Goal: Task Accomplishment & Management: Manage account settings

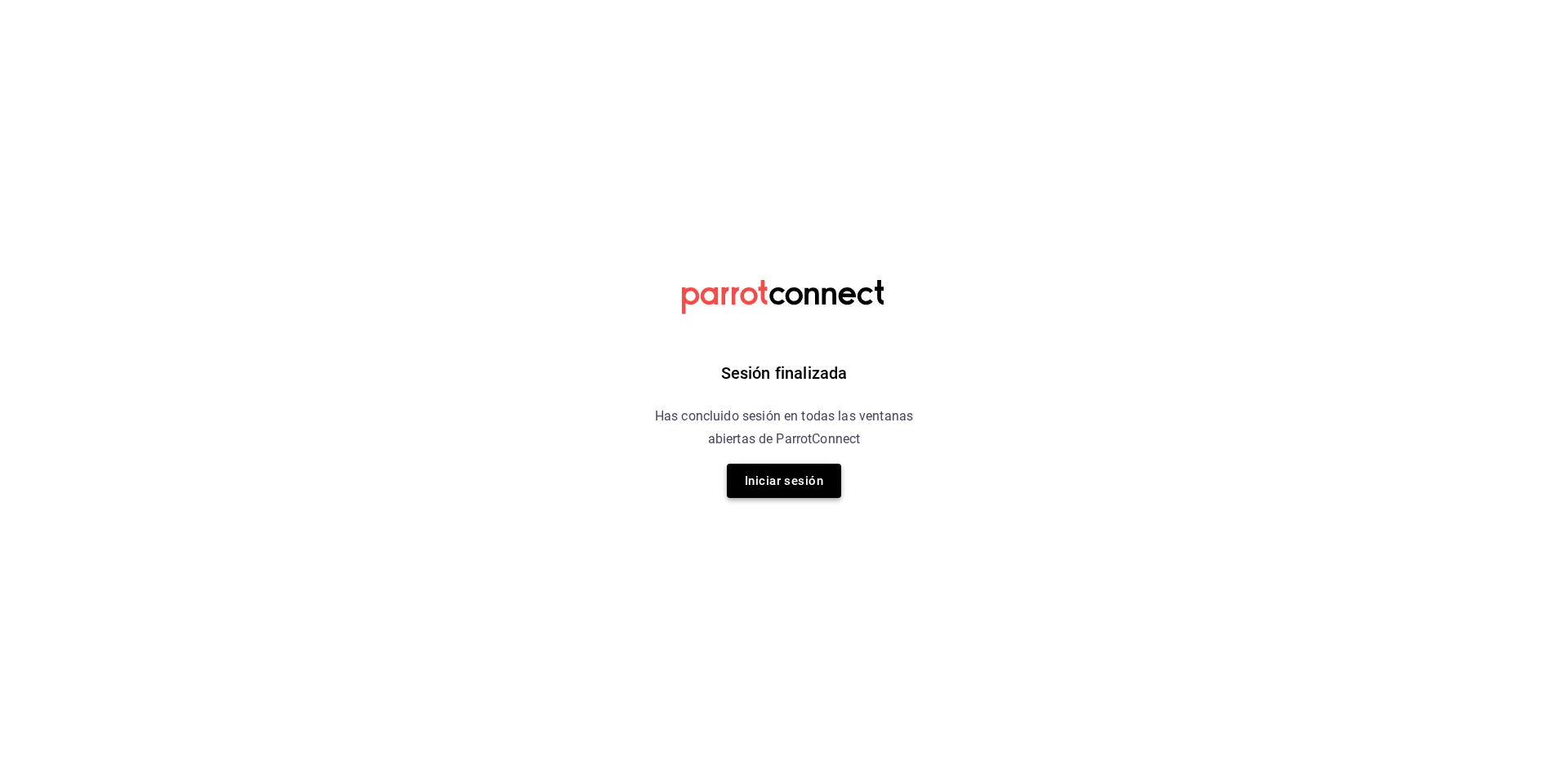
click at [755, 487] on button "Iniciar sesión" at bounding box center [784, 481] width 114 height 35
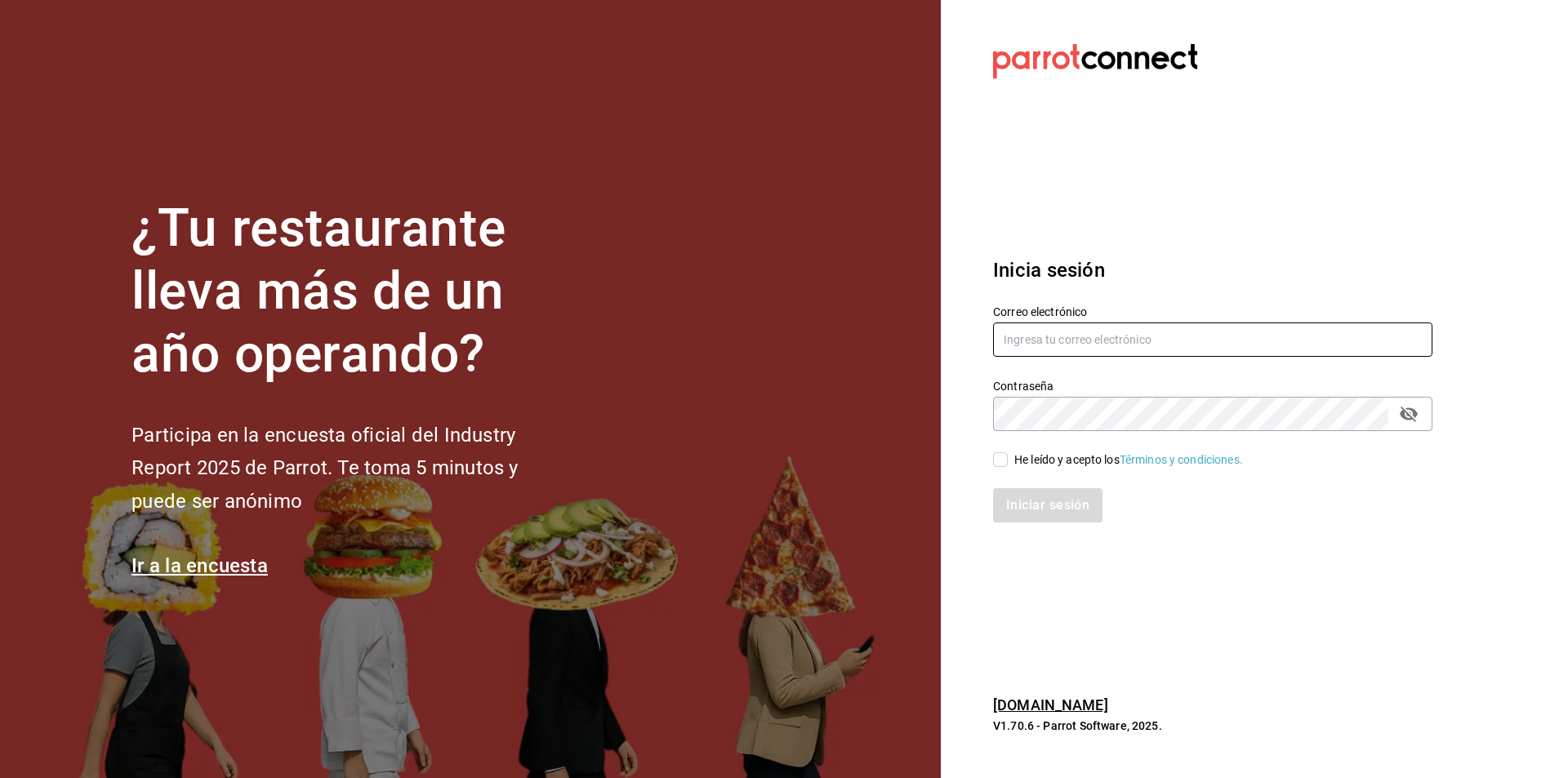
type input "multiuser@sushiexpress.com"
click at [1000, 463] on input "He leído y acepto los Términos y condiciones." at bounding box center [1001, 460] width 15 height 15
checkbox input "true"
click at [1012, 504] on button "Iniciar sesión" at bounding box center [1049, 505] width 111 height 35
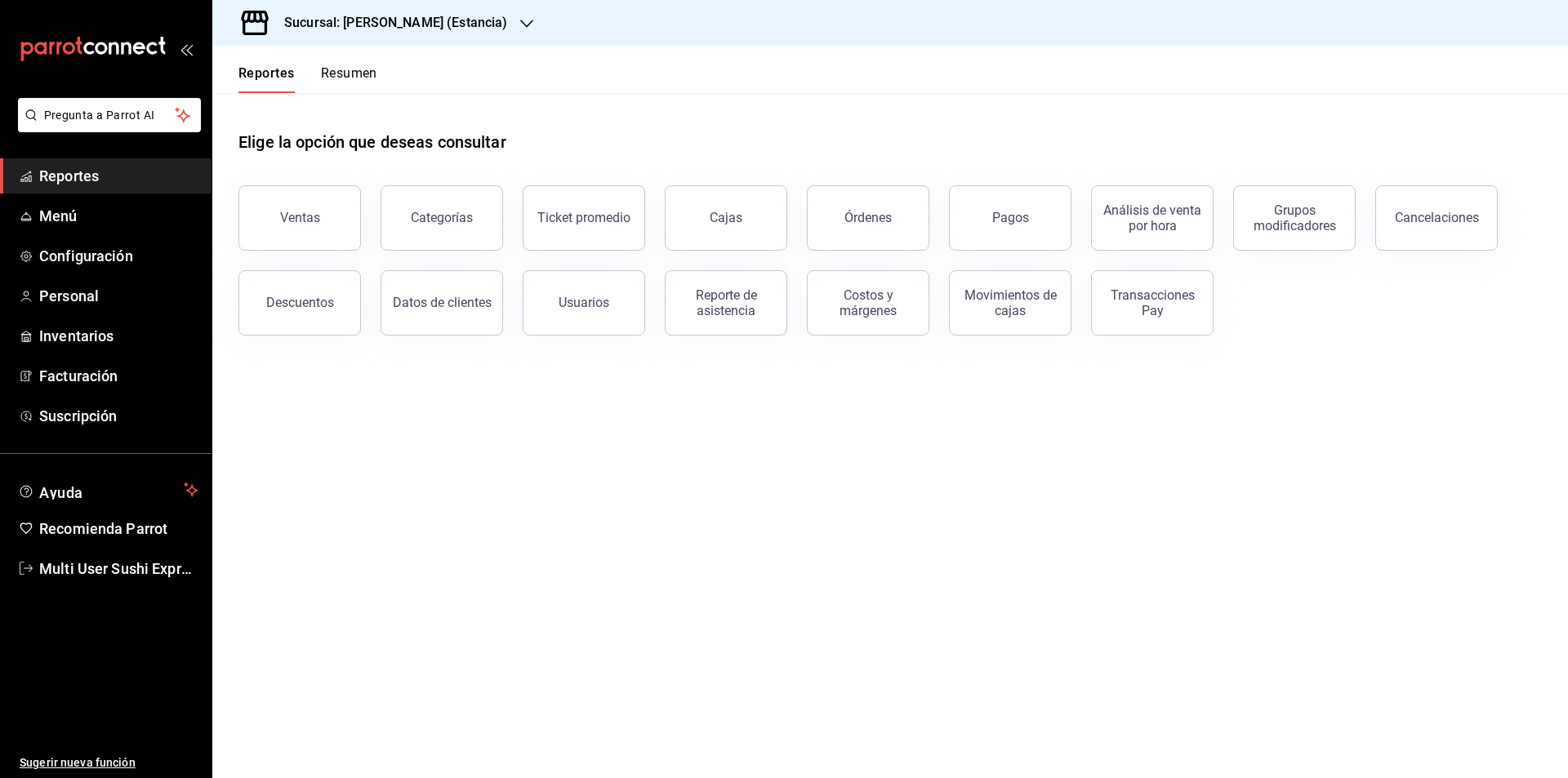
click at [337, 74] on button "Resumen" at bounding box center [349, 79] width 56 height 28
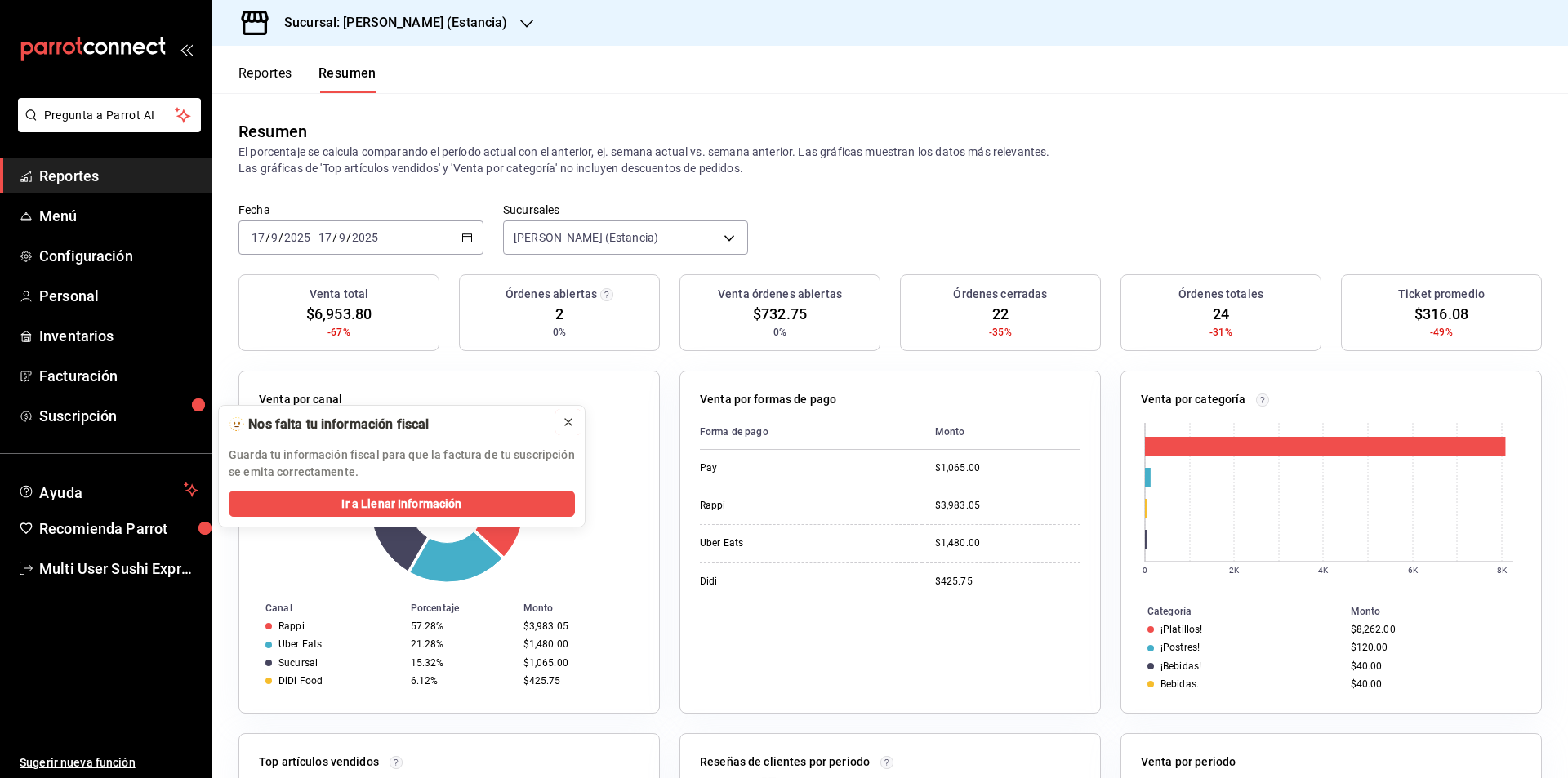
click at [570, 423] on icon at bounding box center [569, 422] width 13 height 13
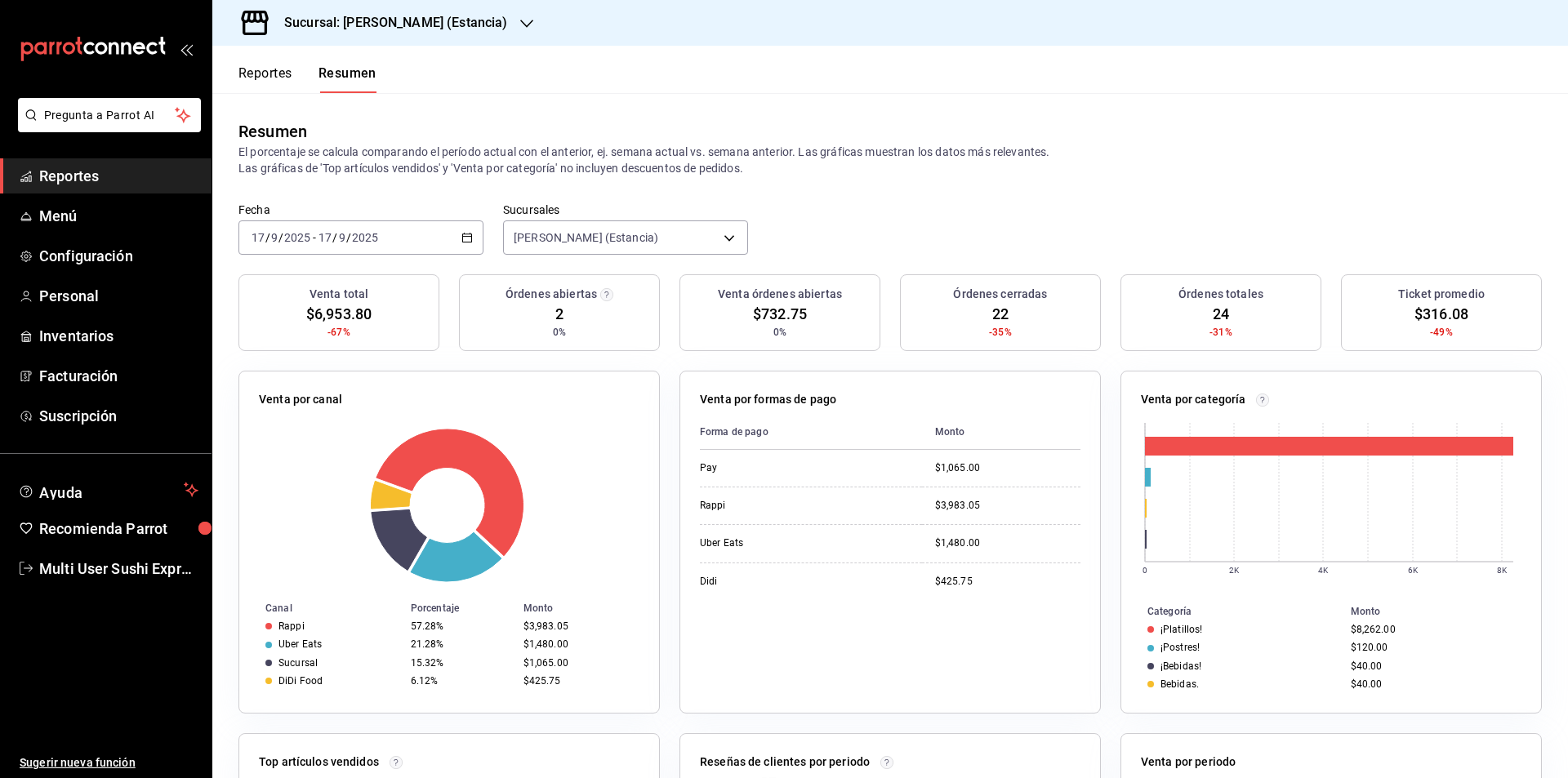
click at [462, 236] on icon "button" at bounding box center [467, 238] width 11 height 11
click at [283, 289] on span "Hoy" at bounding box center [315, 287] width 126 height 17
